Goal: Navigation & Orientation: Find specific page/section

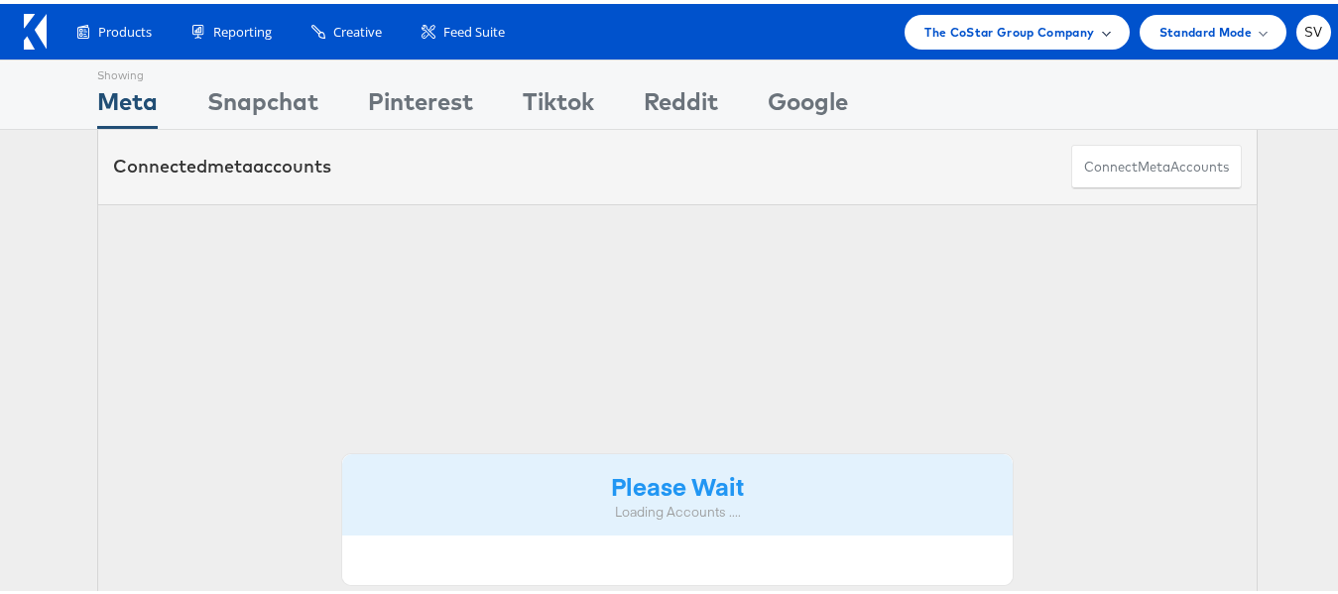
click at [959, 21] on span "The CoStar Group Company" at bounding box center [1009, 28] width 170 height 21
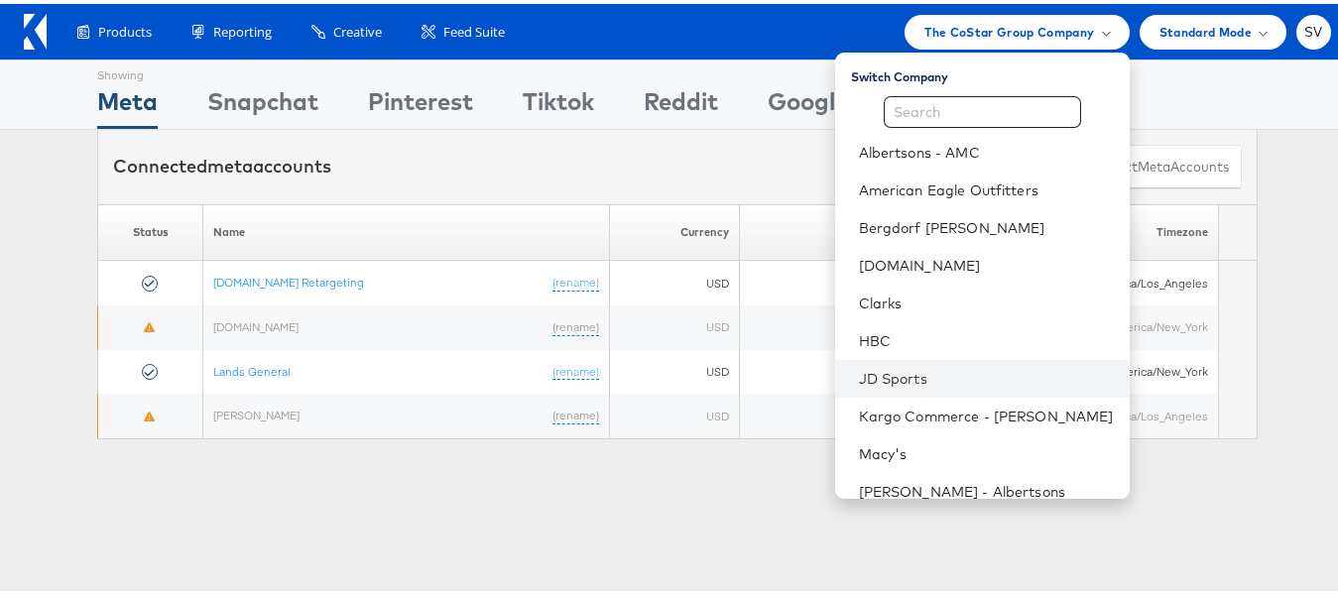
scroll to position [133, 0]
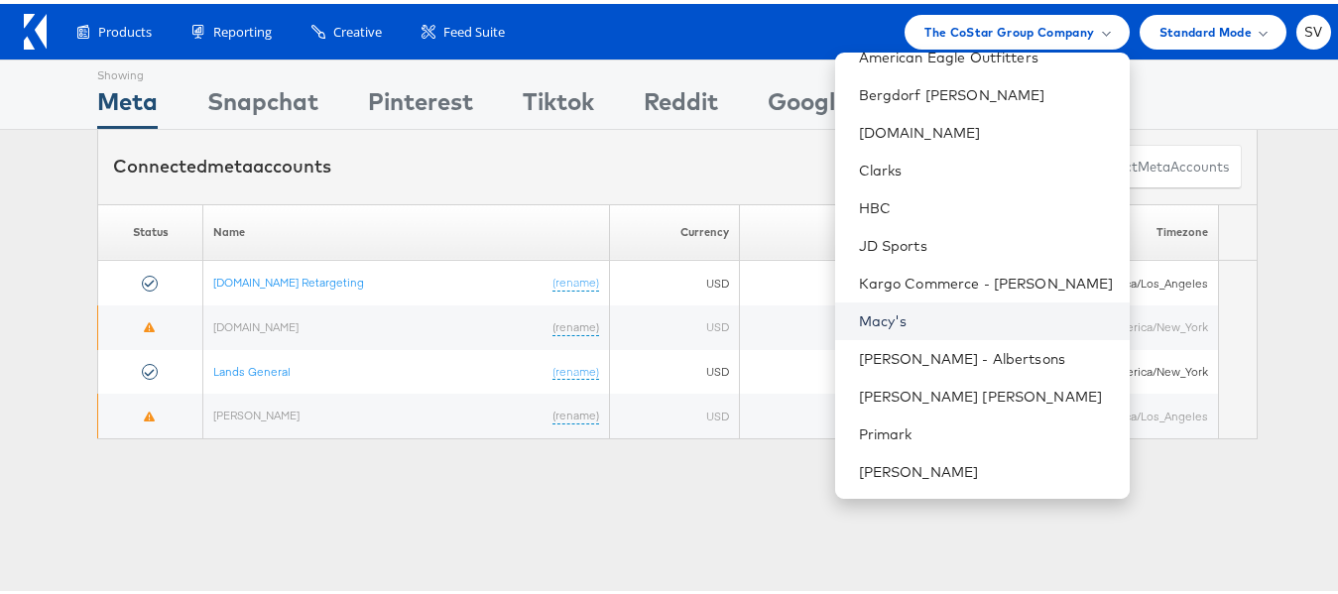
click at [889, 324] on link "Macy's" at bounding box center [986, 317] width 255 height 20
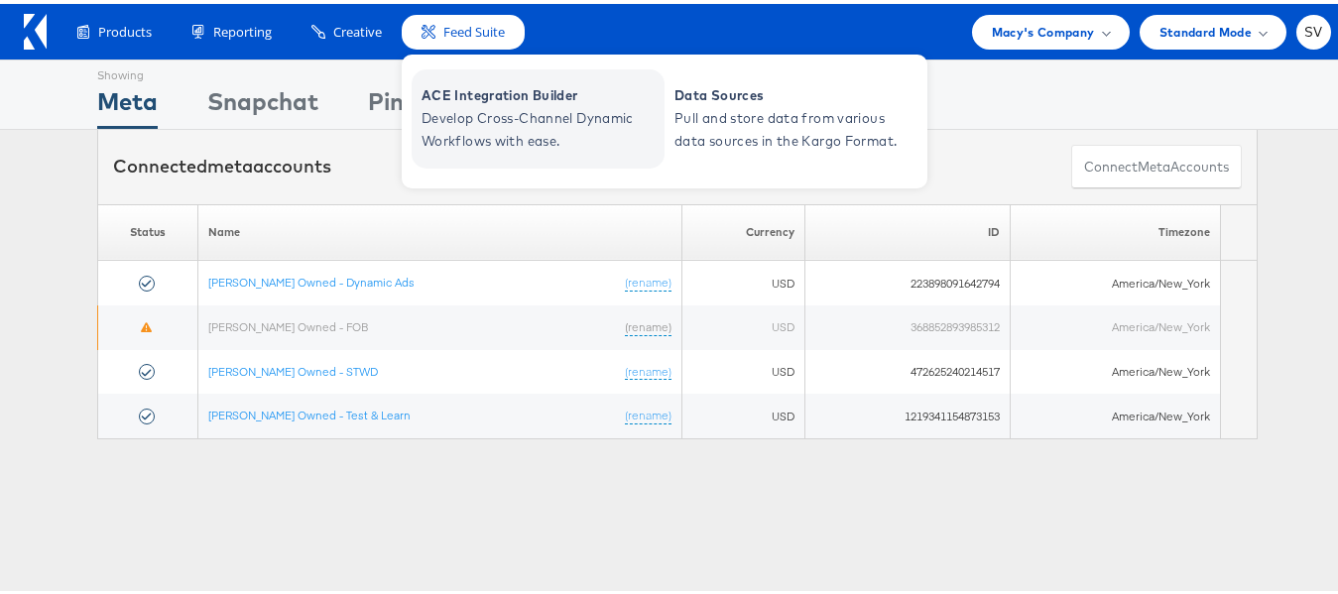
click at [480, 121] on span "Develop Cross-Channel Dynamic Workflows with ease." at bounding box center [541, 126] width 238 height 46
